Goal: Task Accomplishment & Management: Manage account settings

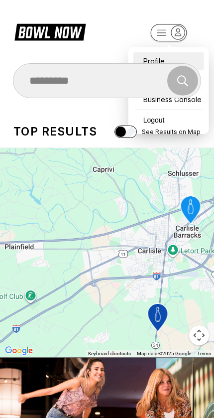
click at [154, 53] on div "Profile" at bounding box center [169, 60] width 71 height 17
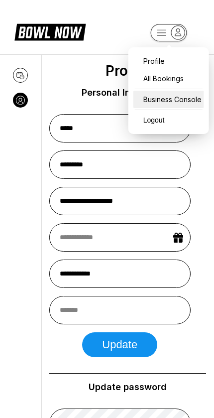
click at [160, 101] on div "Business Console" at bounding box center [169, 99] width 71 height 17
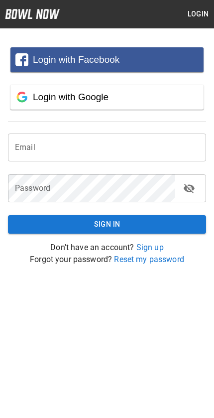
click at [34, 149] on input "email" at bounding box center [107, 148] width 198 height 28
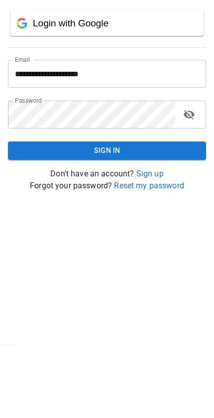
scroll to position [46, 0]
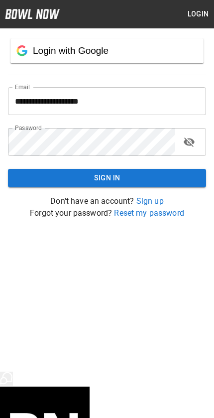
click at [39, 178] on button "Sign In" at bounding box center [107, 178] width 198 height 18
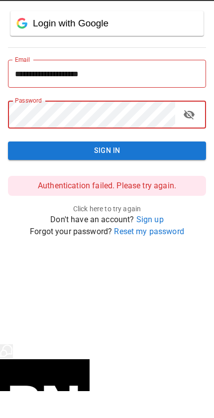
click at [184, 169] on button "Sign In" at bounding box center [107, 178] width 198 height 18
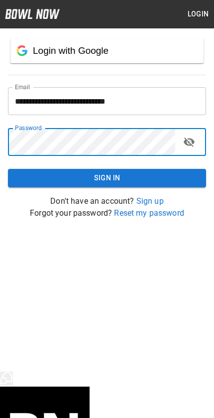
click at [191, 147] on icon "toggle password visibility" at bounding box center [189, 142] width 11 height 9
click at [164, 105] on input "**********" at bounding box center [107, 101] width 198 height 28
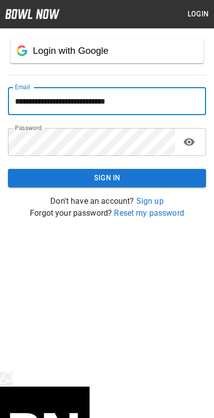
scroll to position [32, 0]
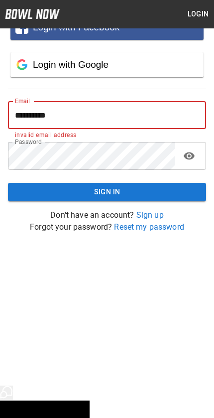
type input "*********"
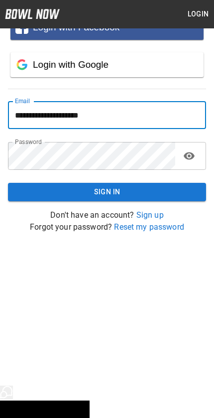
type input "**********"
click at [56, 200] on button "Sign In" at bounding box center [107, 192] width 198 height 18
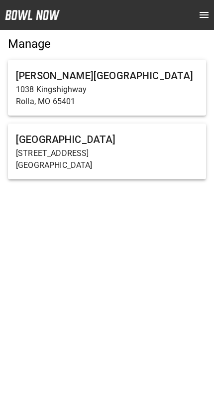
click at [32, 158] on p "[STREET_ADDRESS]" at bounding box center [107, 154] width 183 height 12
click at [154, 138] on h6 "[GEOGRAPHIC_DATA]" at bounding box center [107, 140] width 183 height 16
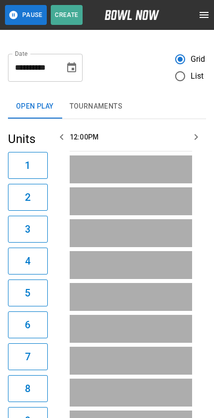
click at [199, 77] on span "List" at bounding box center [197, 76] width 13 height 12
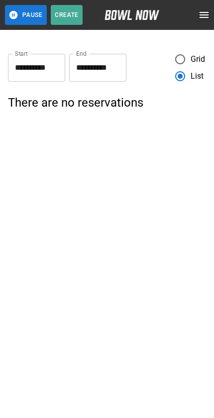
click at [201, 12] on icon "open drawer" at bounding box center [204, 15] width 9 height 6
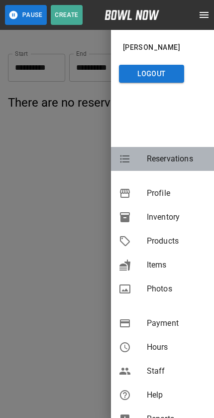
click at [172, 158] on span "Reservations" at bounding box center [176, 159] width 59 height 12
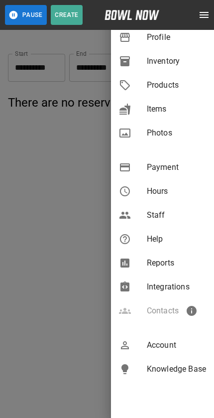
scroll to position [156, 0]
click at [163, 346] on span "Account" at bounding box center [176, 346] width 59 height 12
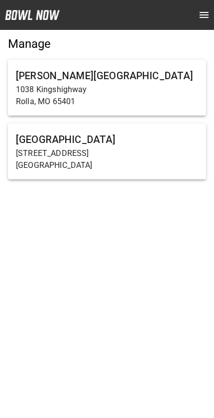
click at [163, 66] on div "[PERSON_NAME] Center [STREET_ADDRESS]" at bounding box center [107, 88] width 198 height 56
click at [144, 66] on div "[PERSON_NAME] Center [STREET_ADDRESS]" at bounding box center [107, 88] width 198 height 56
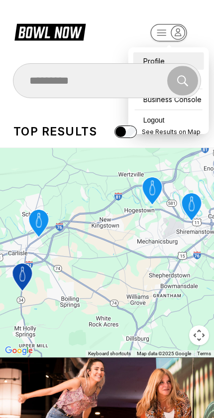
click at [148, 52] on div "Profile" at bounding box center [169, 60] width 71 height 17
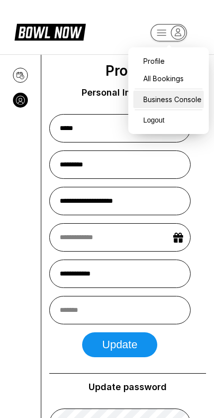
click at [179, 92] on div "Business Console" at bounding box center [169, 99] width 71 height 17
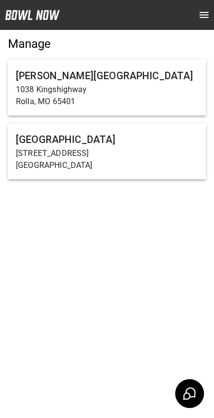
click at [124, 83] on h6 "[PERSON_NAME][GEOGRAPHIC_DATA]" at bounding box center [107, 76] width 183 height 16
click at [90, 79] on h6 "Rolla Bowling Center" at bounding box center [107, 76] width 183 height 16
click at [93, 77] on h6 "Rolla Bowling Center" at bounding box center [107, 76] width 183 height 16
click at [36, 79] on h6 "[PERSON_NAME][GEOGRAPHIC_DATA]" at bounding box center [107, 76] width 183 height 16
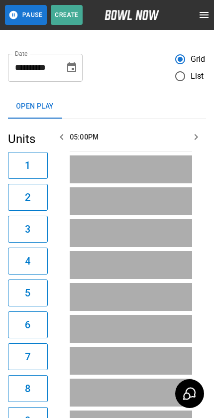
click at [198, 77] on span "List" at bounding box center [197, 76] width 13 height 12
